Goal: Communication & Community: Ask a question

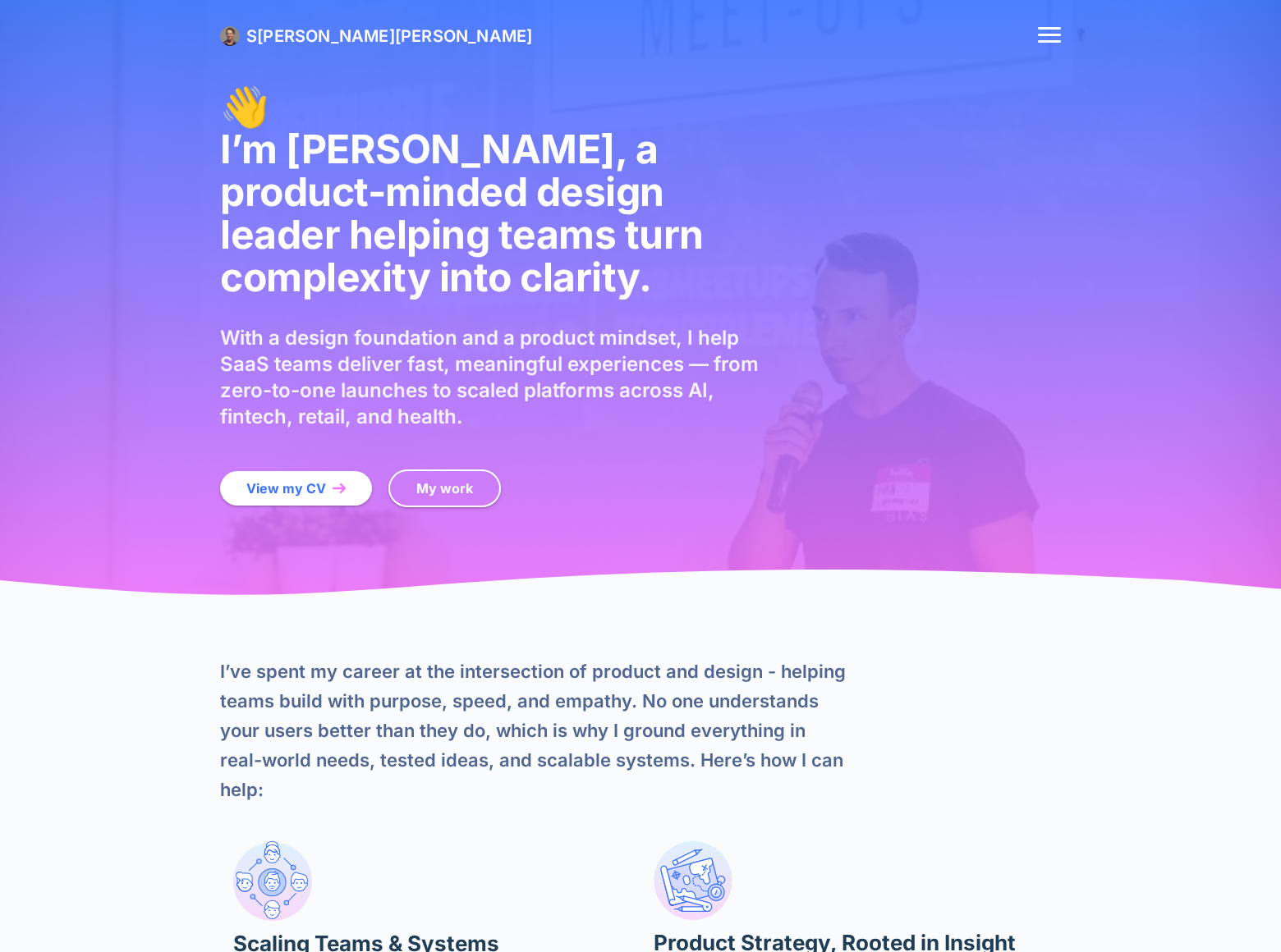
scroll to position [4245, 0]
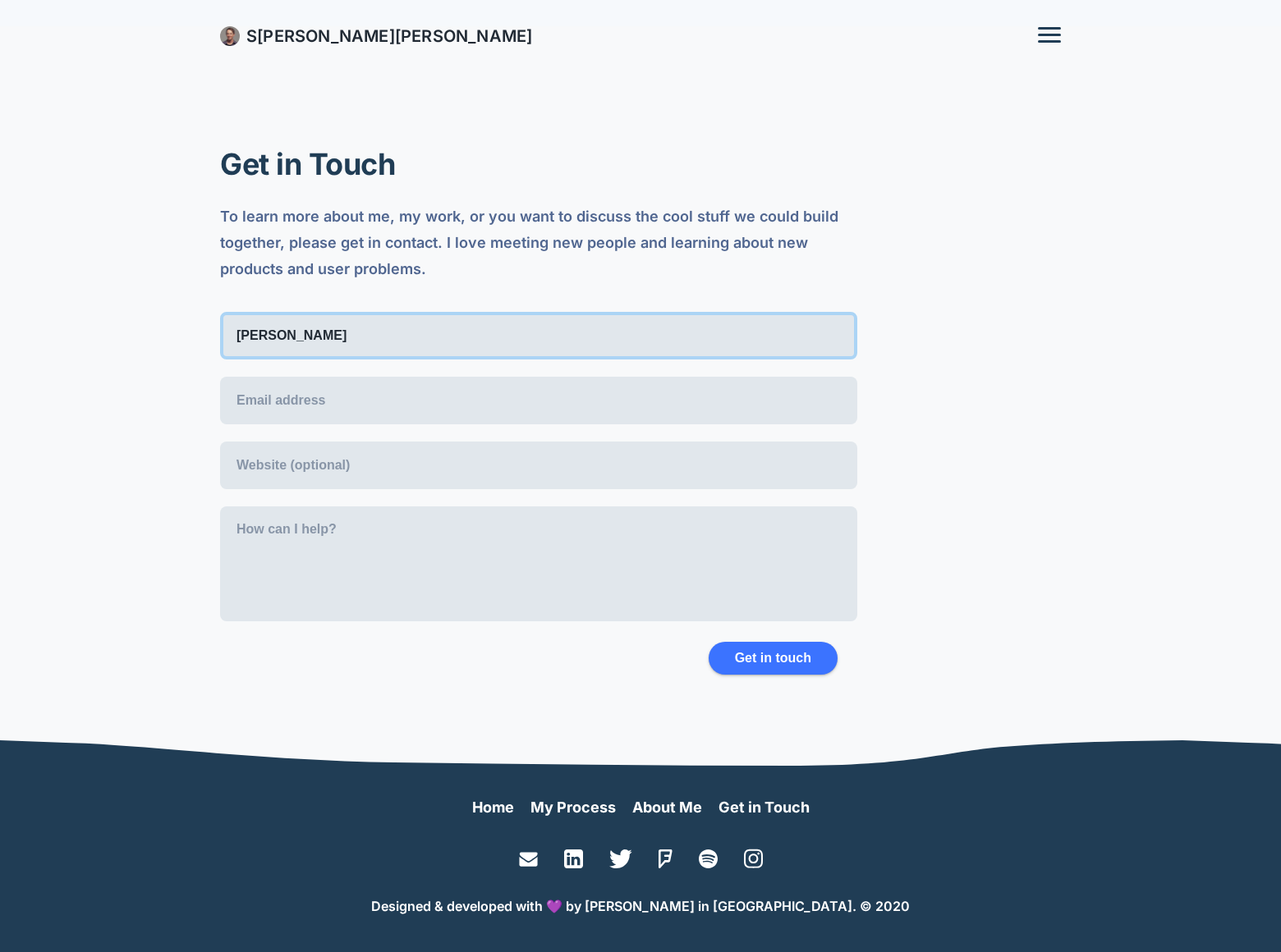
type input "[PERSON_NAME]"
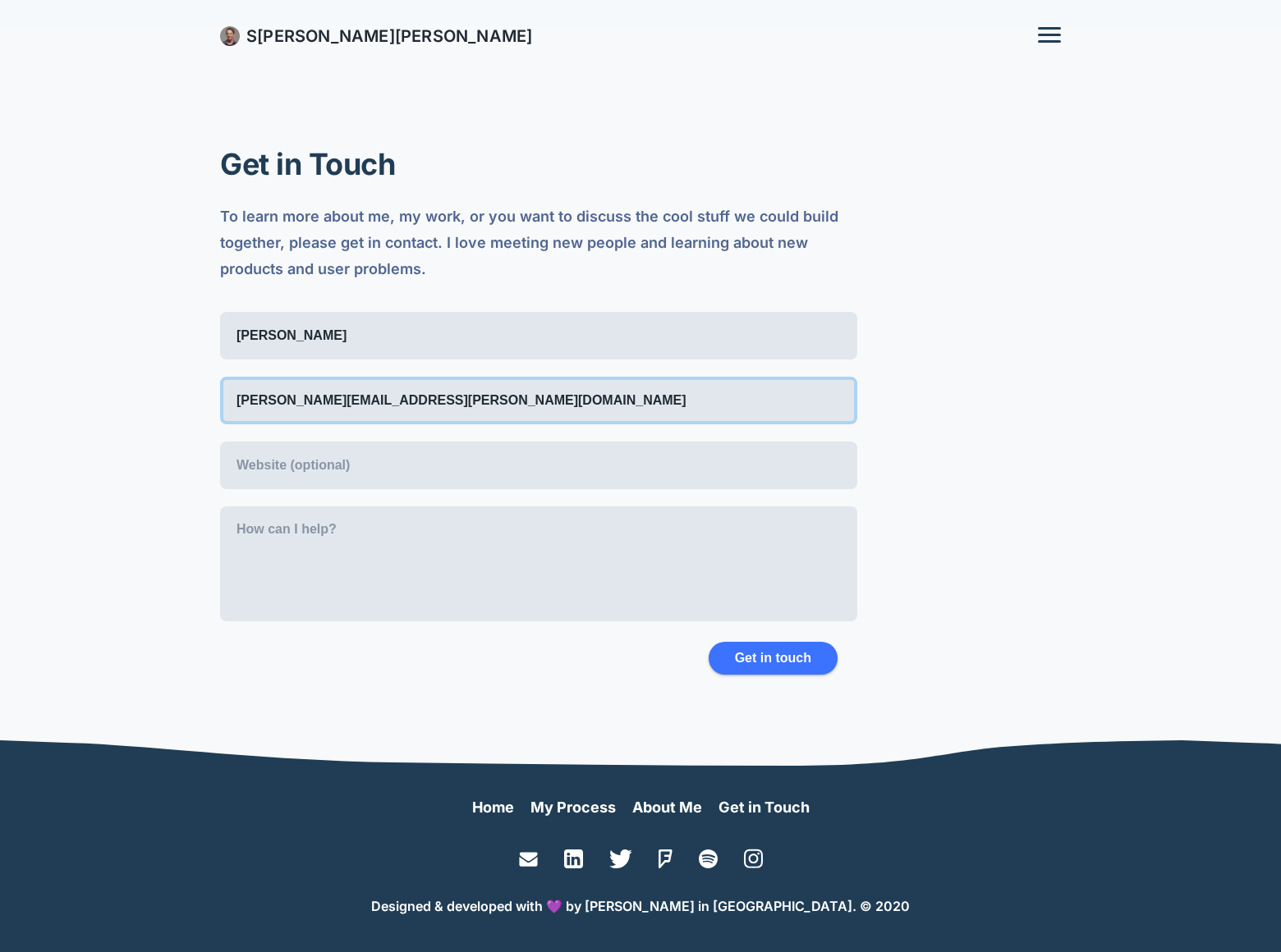
type input "[PERSON_NAME][EMAIL_ADDRESS][PERSON_NAME][DOMAIN_NAME]"
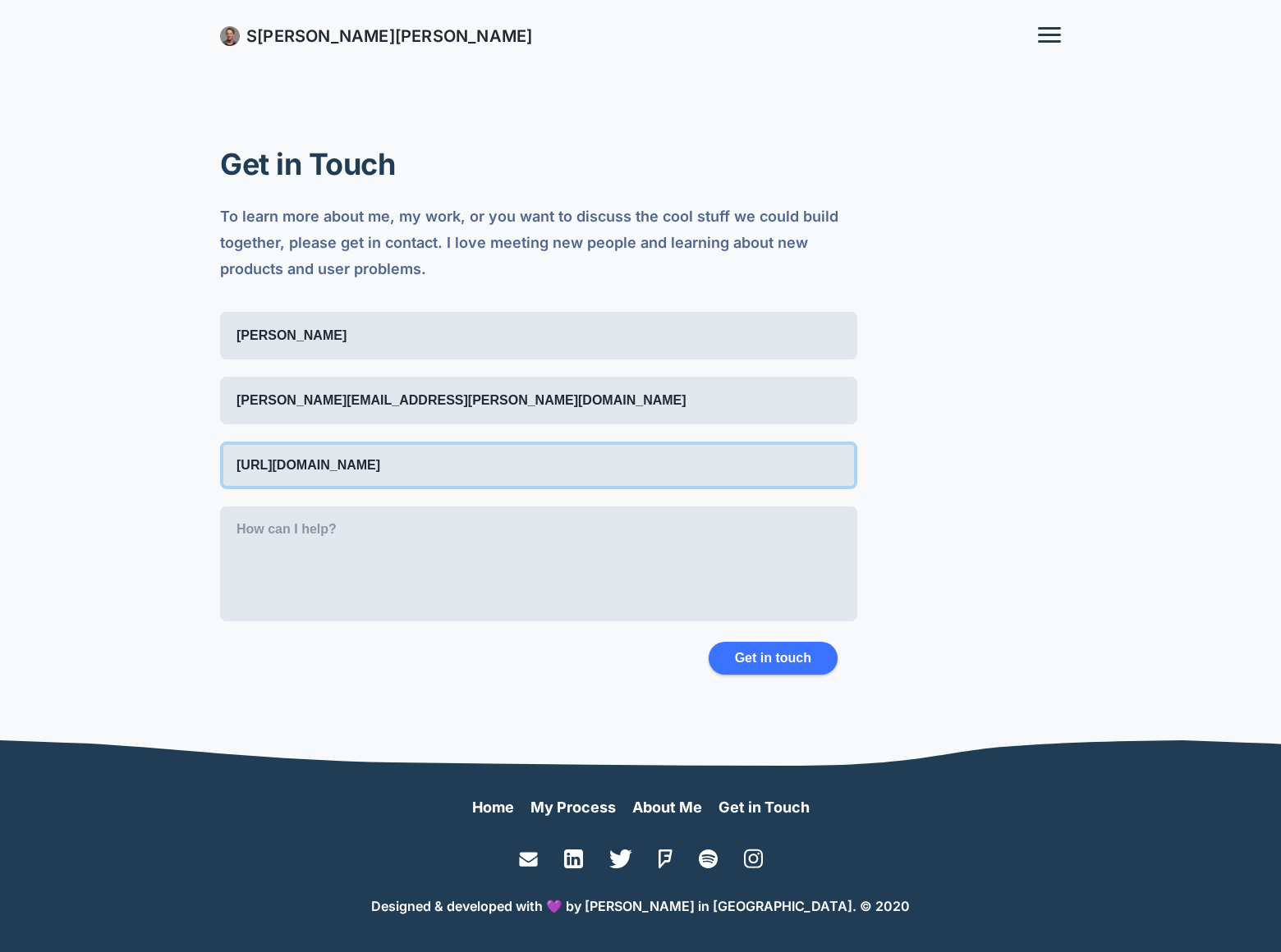
type input "[URL][DOMAIN_NAME]"
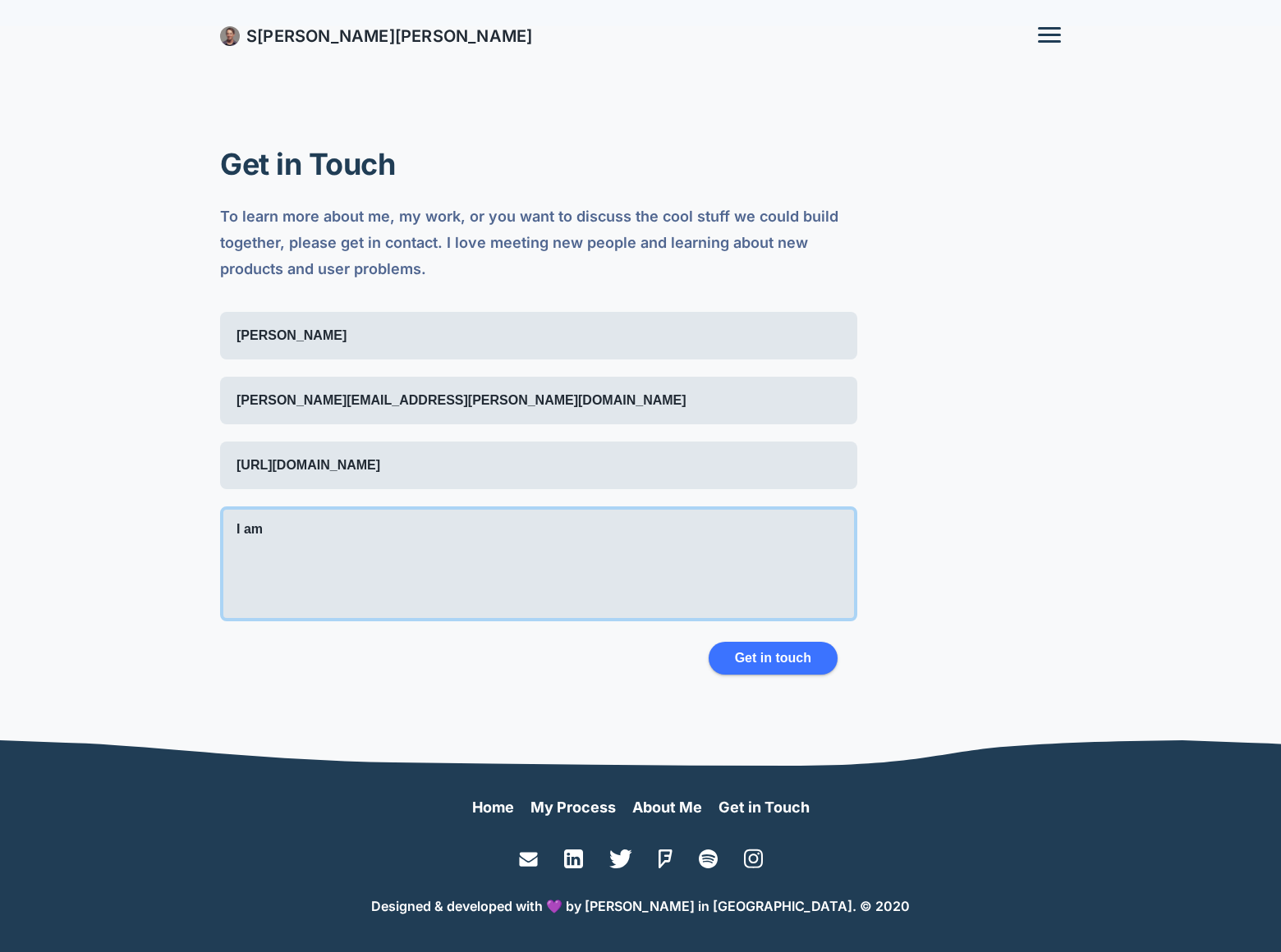
scroll to position [8, 0]
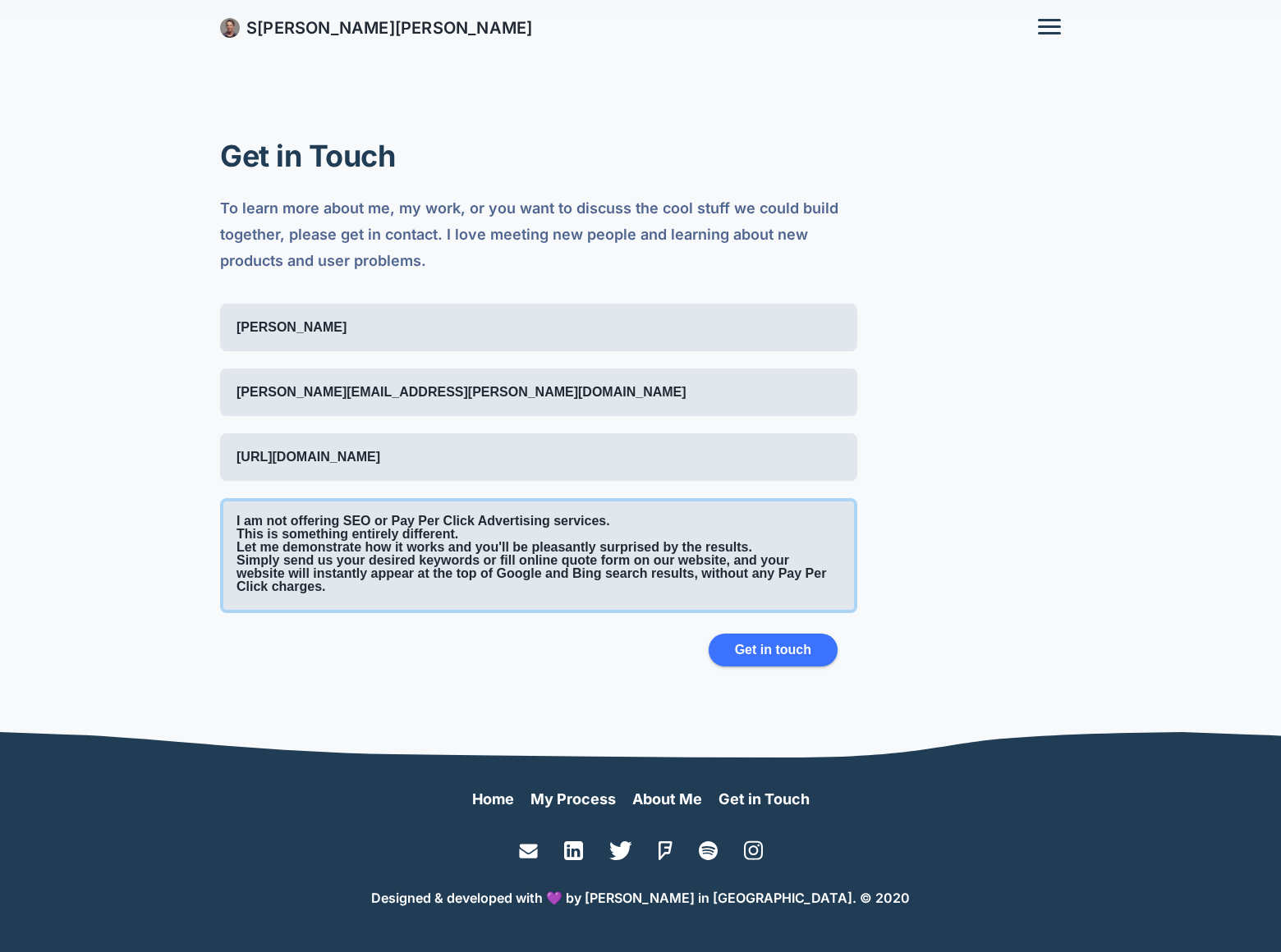
type textarea "I am not offering SEO or Pay Per Click Advertising services. This is something …"
click at [765, 652] on button "Get in touch" at bounding box center [773, 651] width 129 height 33
